Goal: Find specific page/section: Locate item on page

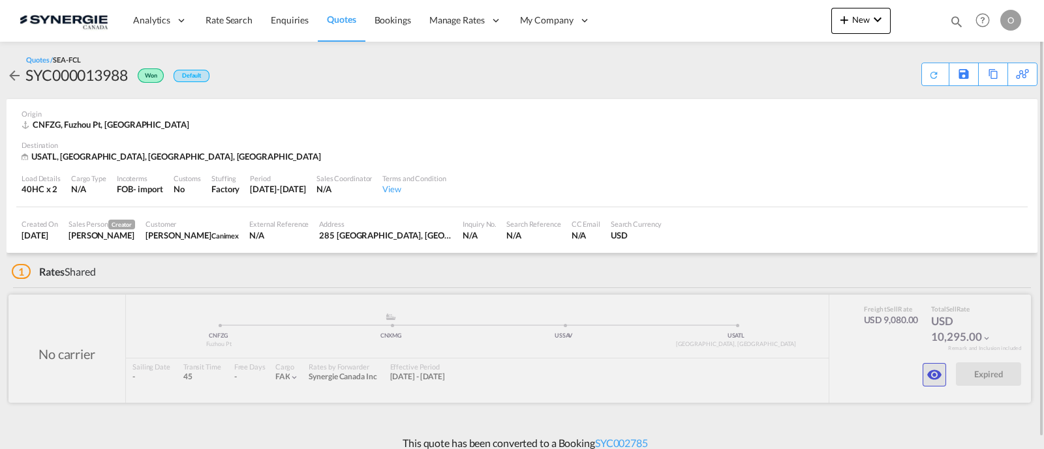
click at [936, 363] on button "button" at bounding box center [933, 374] width 23 height 23
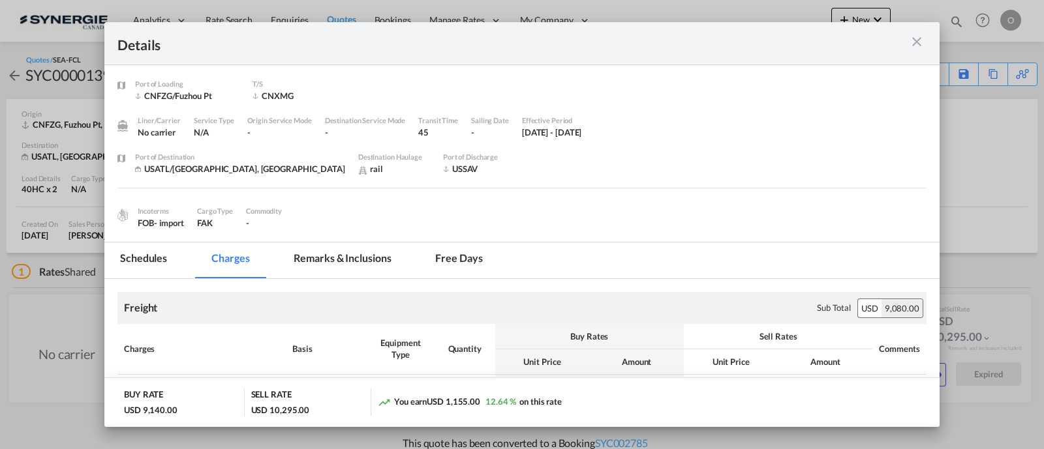
click at [375, 254] on md-tab-item "Remarks & Inclusions" at bounding box center [342, 261] width 128 height 36
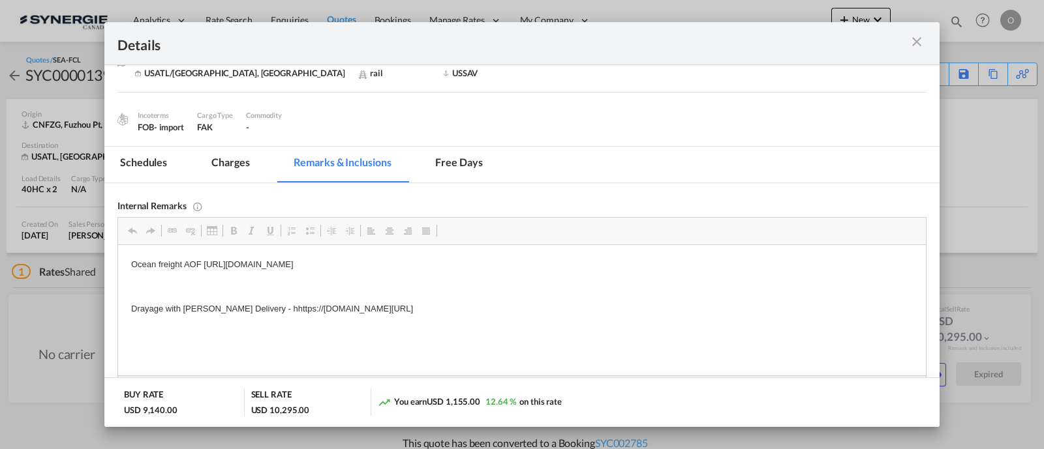
scroll to position [98, 0]
drag, startPoint x: 611, startPoint y: 307, endPoint x: 543, endPoint y: 306, distance: 67.2
drag, startPoint x: 616, startPoint y: 307, endPoint x: 250, endPoint y: 301, distance: 365.3
click at [250, 301] on p "Drayage with EVANS Delivery - hhttps://app.frontapp.com/open/cnv_q1i3irz?key=GR…" at bounding box center [521, 308] width 781 height 14
copy p "hhttps://app.frontapp.com/open/cnv_q1i3irz?key=GRpMHNga5uOXMXNqPkgTY9R3gQOMzh6i"
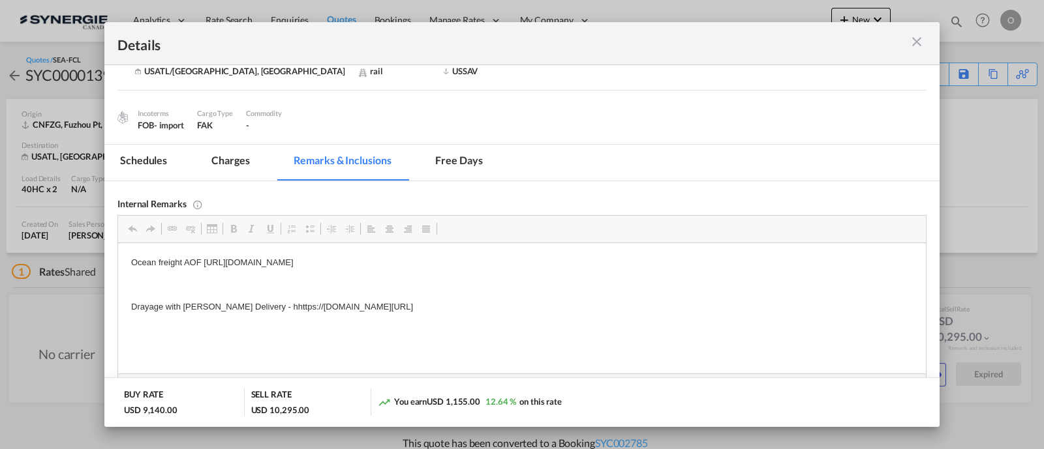
drag, startPoint x: 614, startPoint y: 307, endPoint x: 251, endPoint y: 297, distance: 362.8
click at [251, 297] on body "Ocean freight AOF https://app.frontapp.com/open/cnv_q4zg2hb?key=Ej8bEhPnLJ4_xlm…" at bounding box center [521, 284] width 781 height 57
copy p "hhttps://app.frontapp.com/open/cnv_q1i3irz?key=GRpMHNga5uOXMXNqPkgTY9R3gQOMzh6i"
click at [256, 307] on p "Drayage with EVANS Delivery - hhttps://app.frontapp.com/open/cnv_q1i3irz?key=GR…" at bounding box center [521, 308] width 781 height 14
drag, startPoint x: 256, startPoint y: 307, endPoint x: 614, endPoint y: 306, distance: 357.4
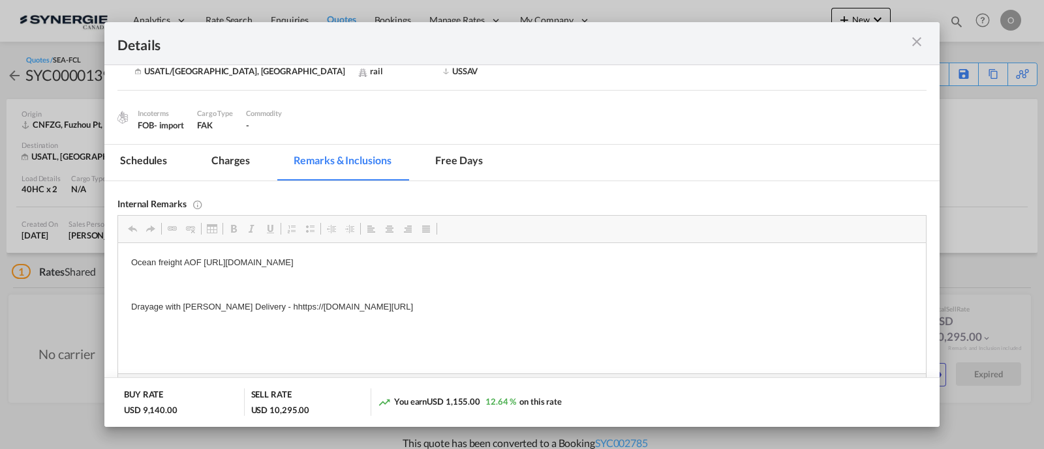
click at [614, 306] on p "Drayage with EVANS Delivery - hhttps://app.frontapp.com/open/cnv_q1i3irz?key=GR…" at bounding box center [521, 308] width 781 height 14
copy p "https://app.frontapp.com/open/cnv_q1i3irz?key=GRpMHNga5uOXMXNqPkgTY9R3gQOMzh6i"
